Goal: Find specific page/section

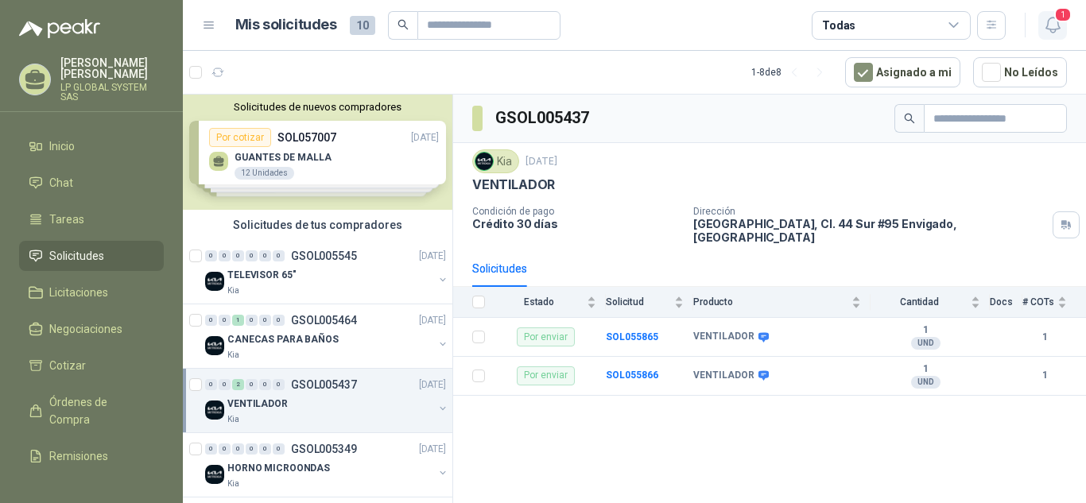
click at [1062, 17] on span "1" at bounding box center [1062, 14] width 17 height 15
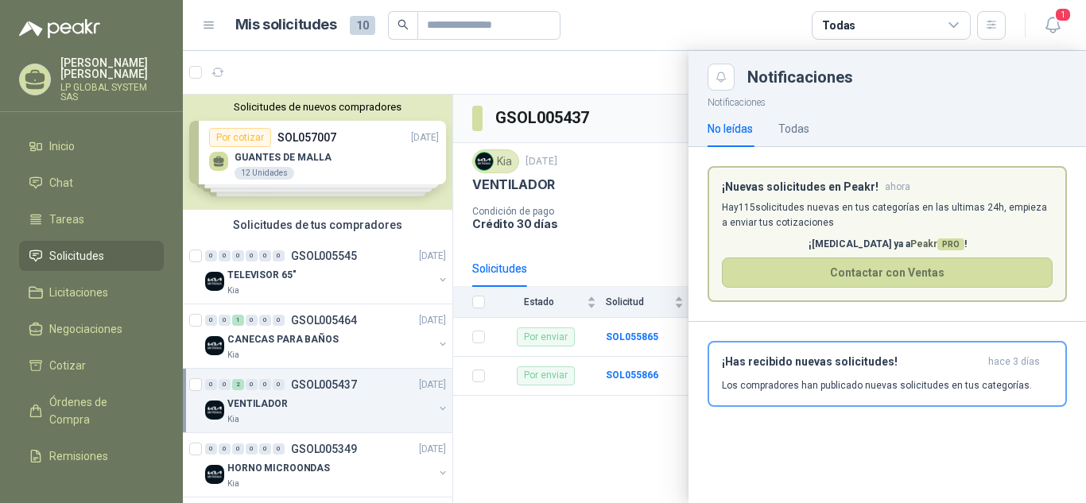
click at [953, 195] on article "¡Nuevas solicitudes en Peakr! ahora [PERSON_NAME] 115 solicitudes nuevas en tus…" at bounding box center [886, 234] width 359 height 137
click at [941, 203] on p "Hay 115 solicitudes nuevas en tus categorías en las ultimas 24h, empieza a envi…" at bounding box center [887, 215] width 331 height 30
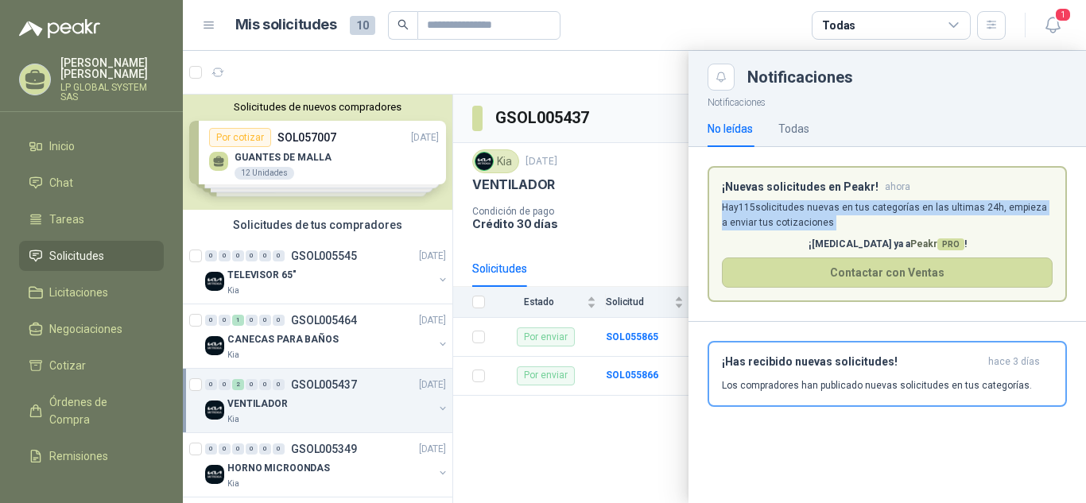
click at [941, 203] on p "Hay 115 solicitudes nuevas en tus categorías en las ultimas 24h, empieza a envi…" at bounding box center [887, 215] width 331 height 30
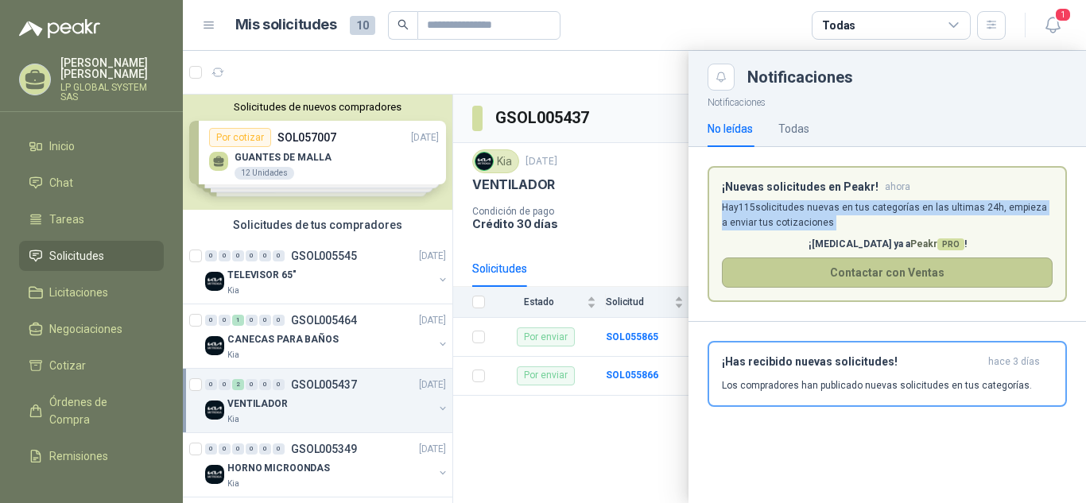
click at [895, 272] on button "Contactar con Ventas" at bounding box center [887, 273] width 331 height 30
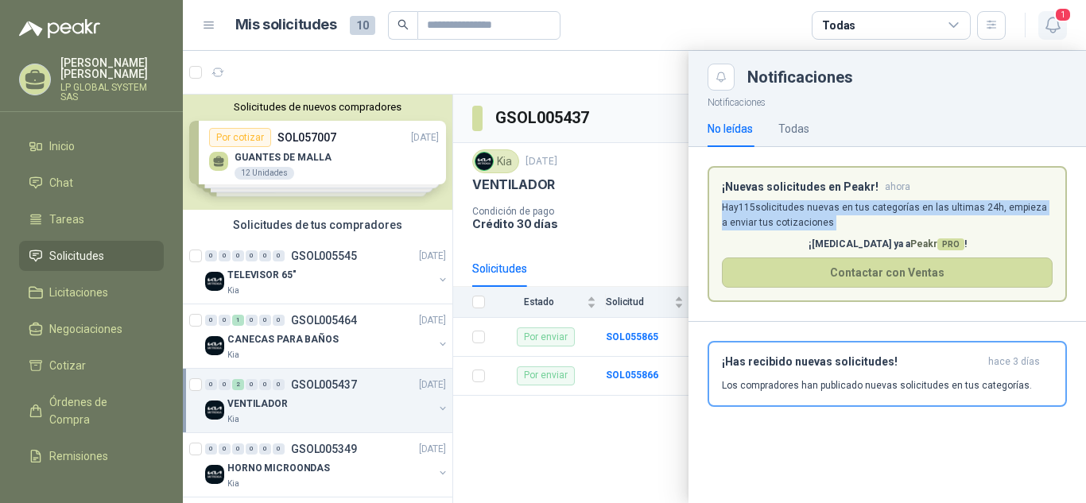
click at [1052, 25] on icon "button" at bounding box center [1053, 25] width 20 height 20
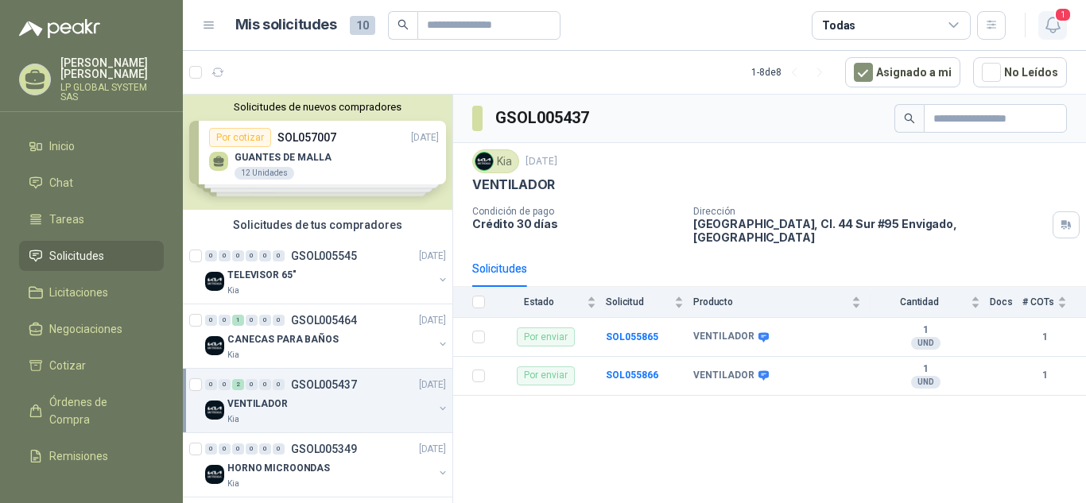
click at [1064, 17] on span "1" at bounding box center [1062, 14] width 17 height 15
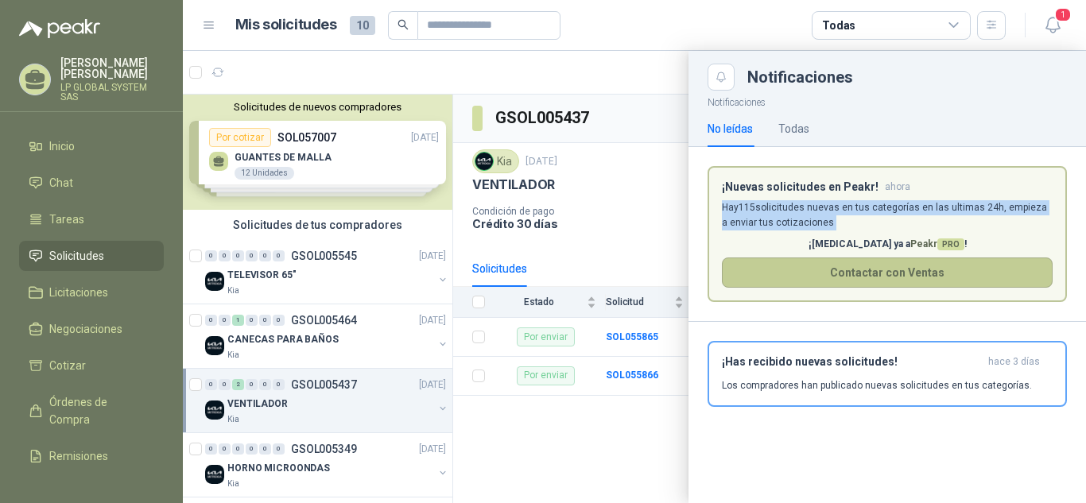
click at [917, 275] on button "Contactar con Ventas" at bounding box center [887, 273] width 331 height 30
